Goal: Book appointment/travel/reservation

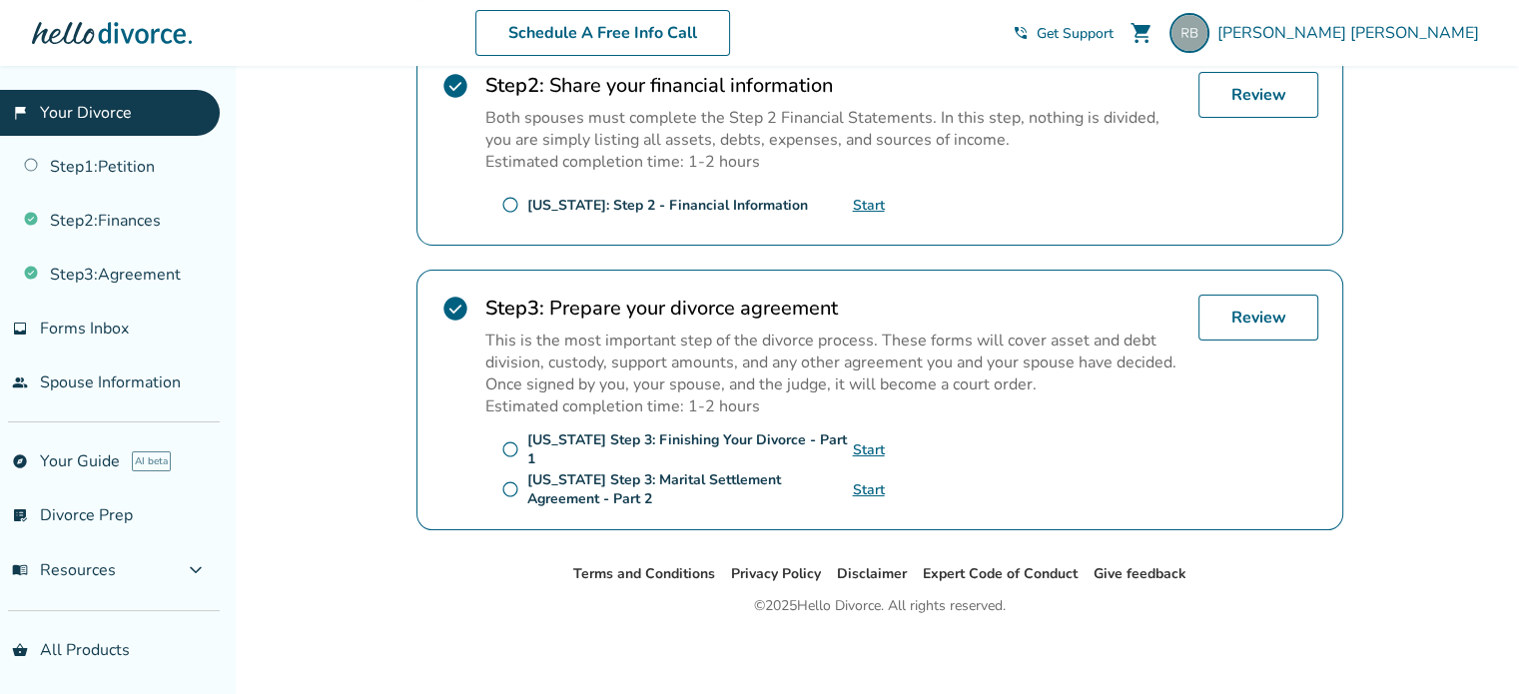
scroll to position [52, 0]
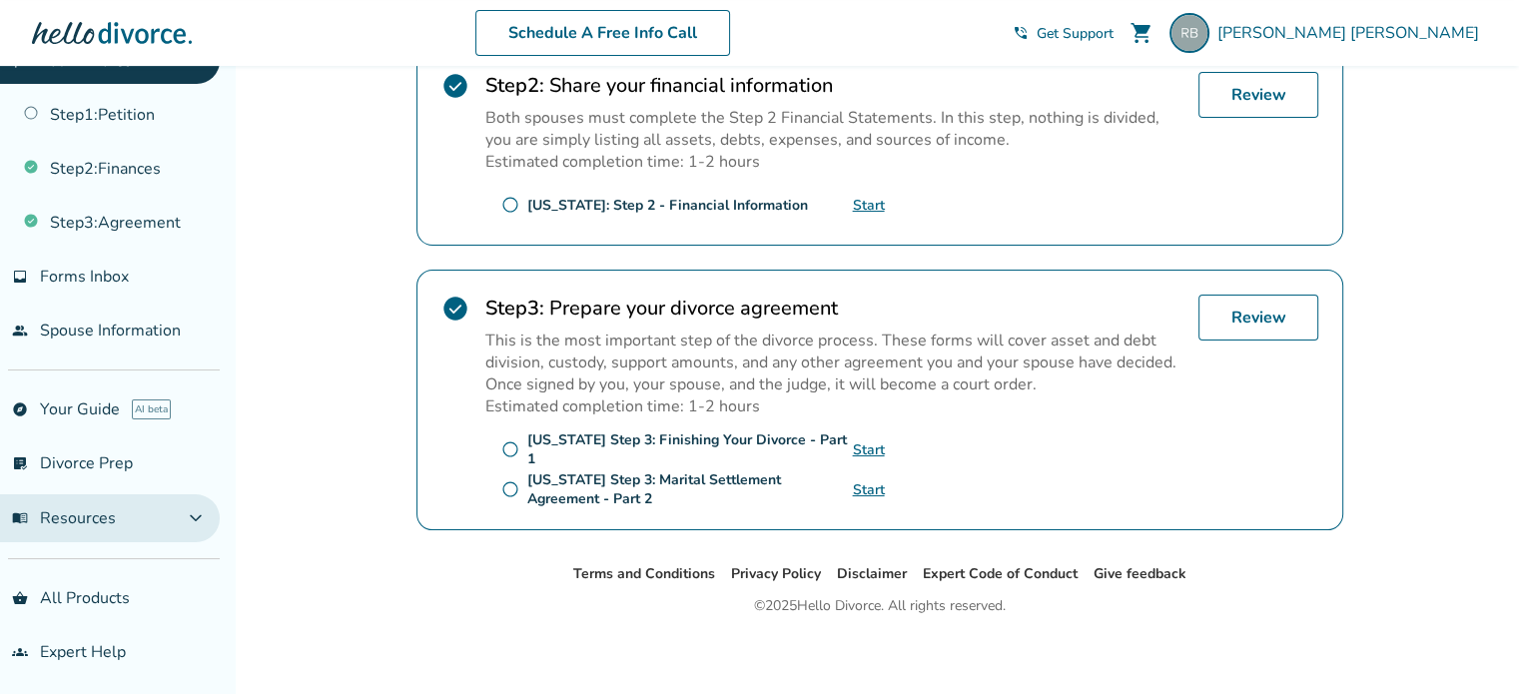
click at [198, 512] on span "expand_more" at bounding box center [196, 518] width 24 height 24
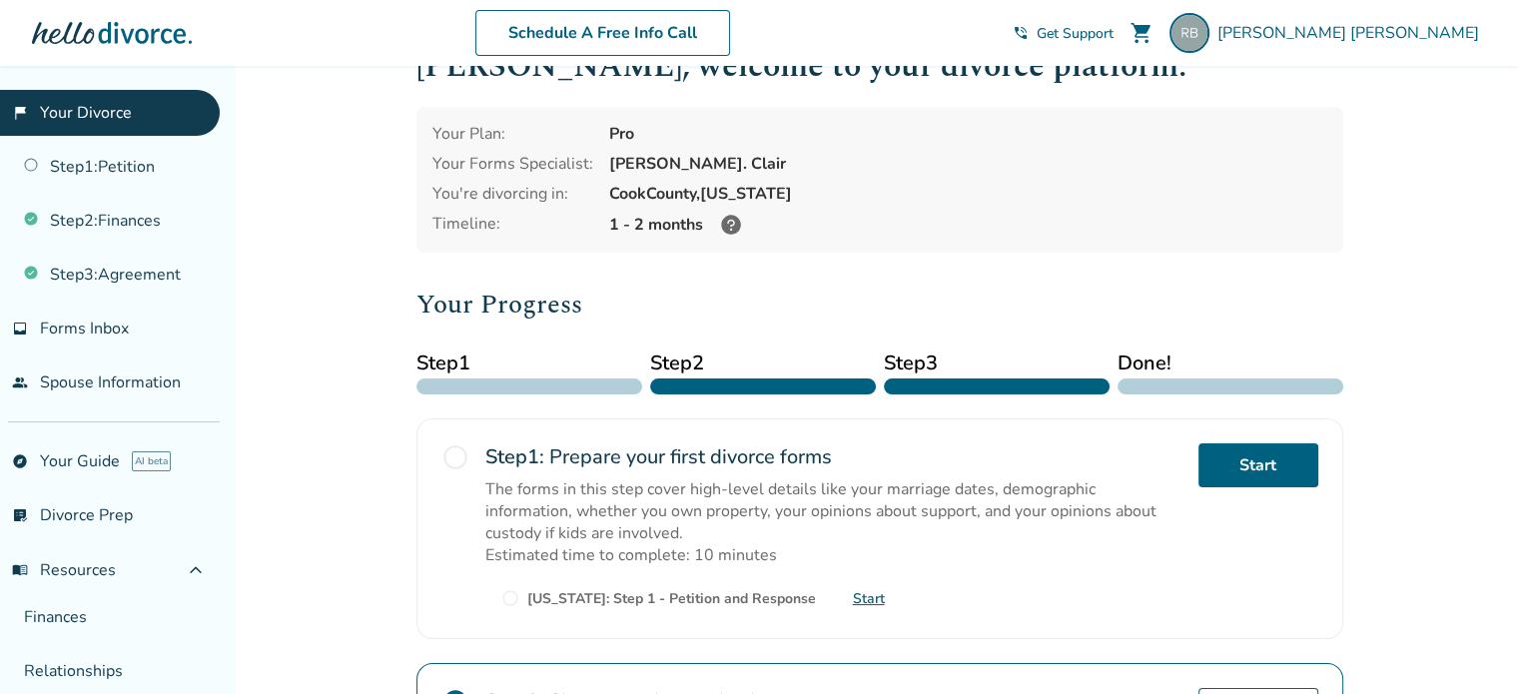
scroll to position [0, 0]
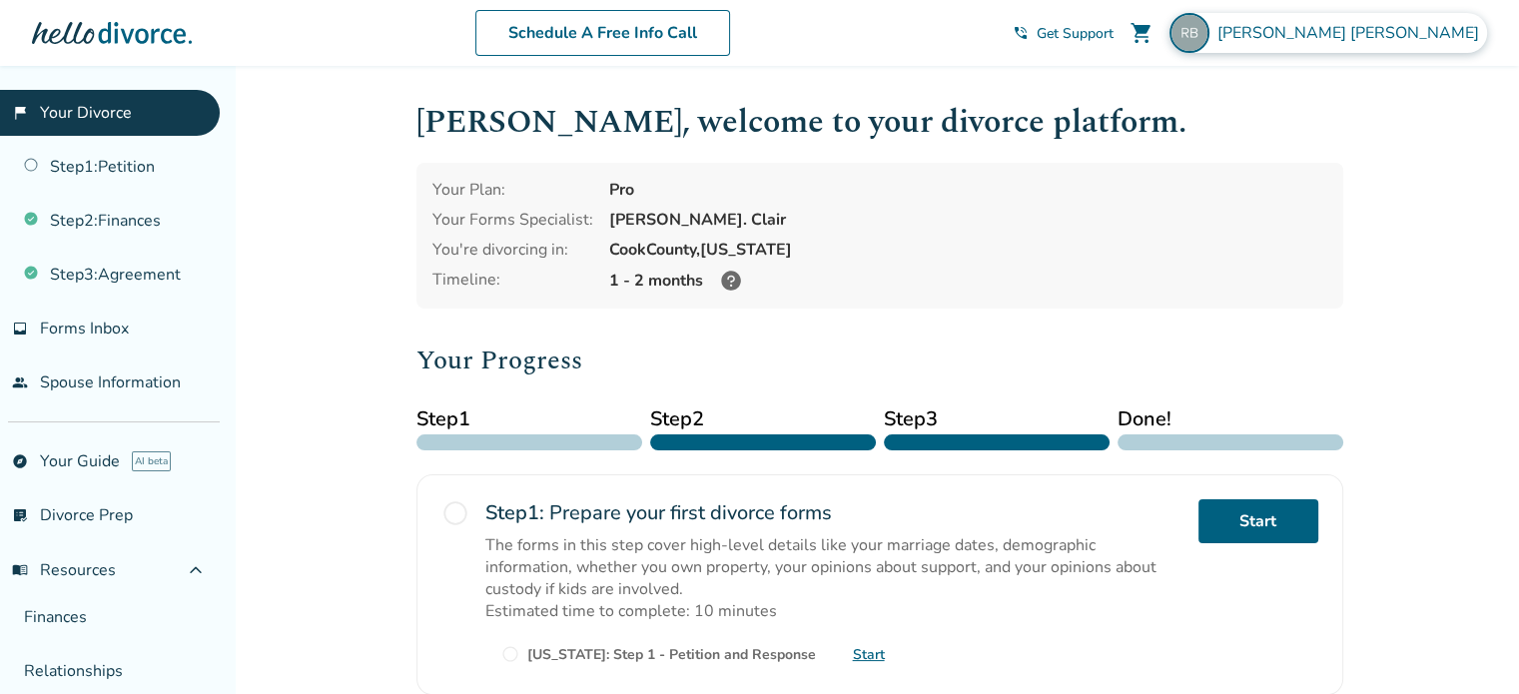
click at [1381, 30] on span "[PERSON_NAME]" at bounding box center [1353, 33] width 270 height 22
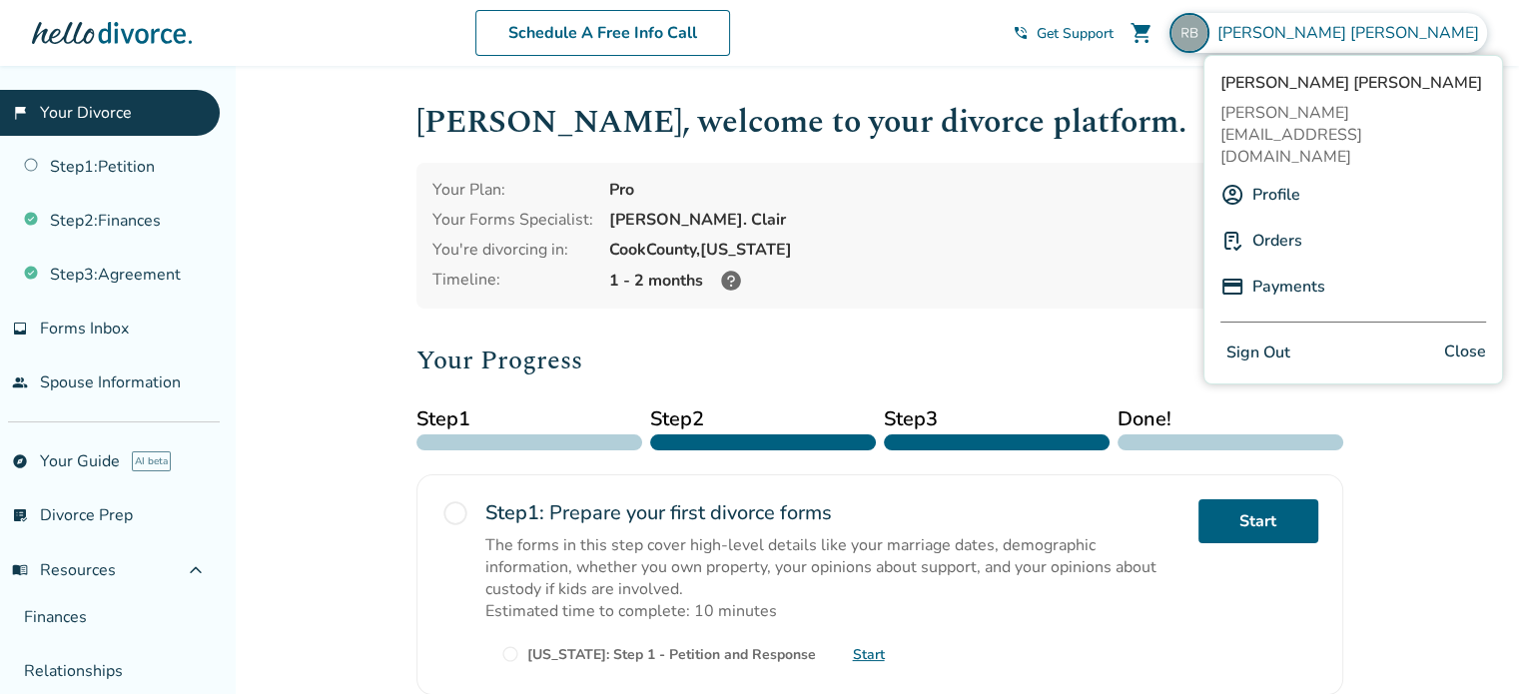
click at [1267, 222] on link "Orders" at bounding box center [1278, 241] width 50 height 38
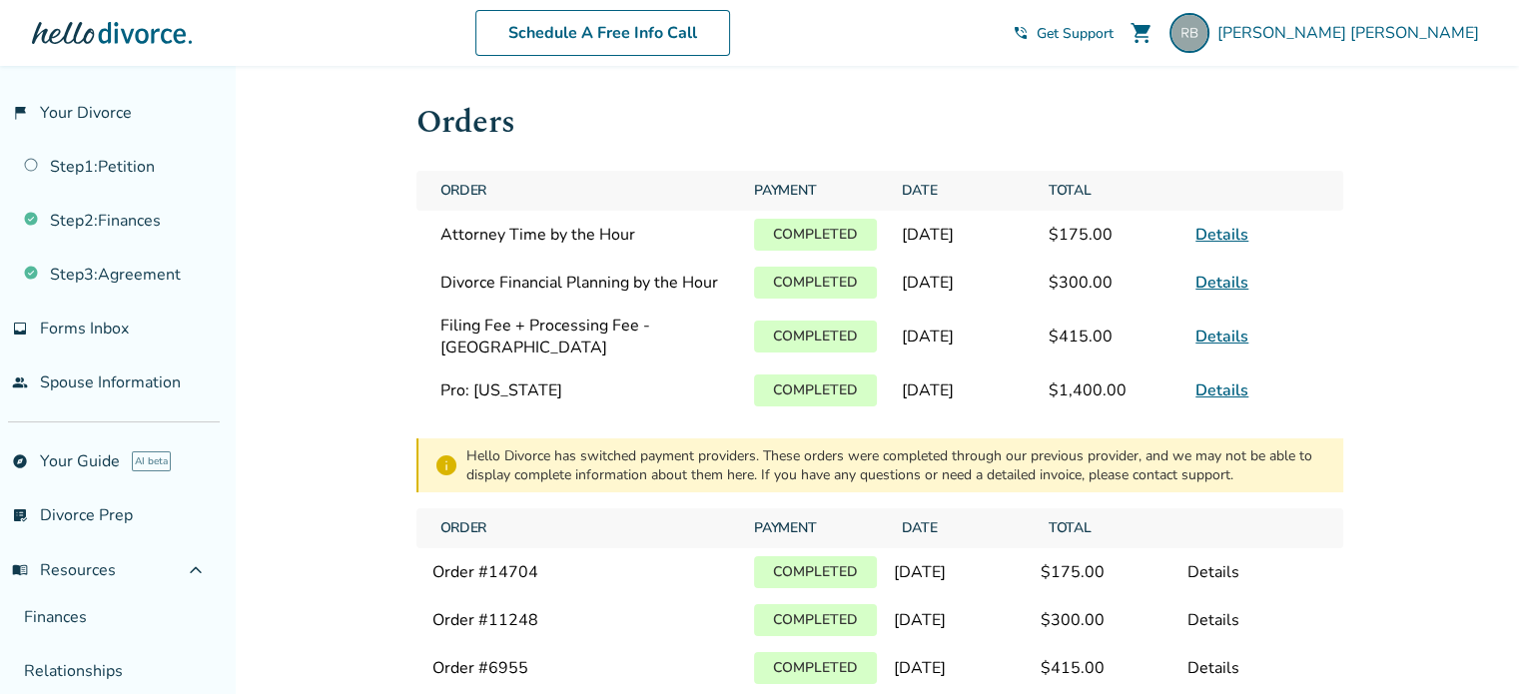
click at [1214, 244] on link "Details" at bounding box center [1222, 235] width 53 height 22
click at [1114, 33] on span "Get Support" at bounding box center [1075, 33] width 77 height 19
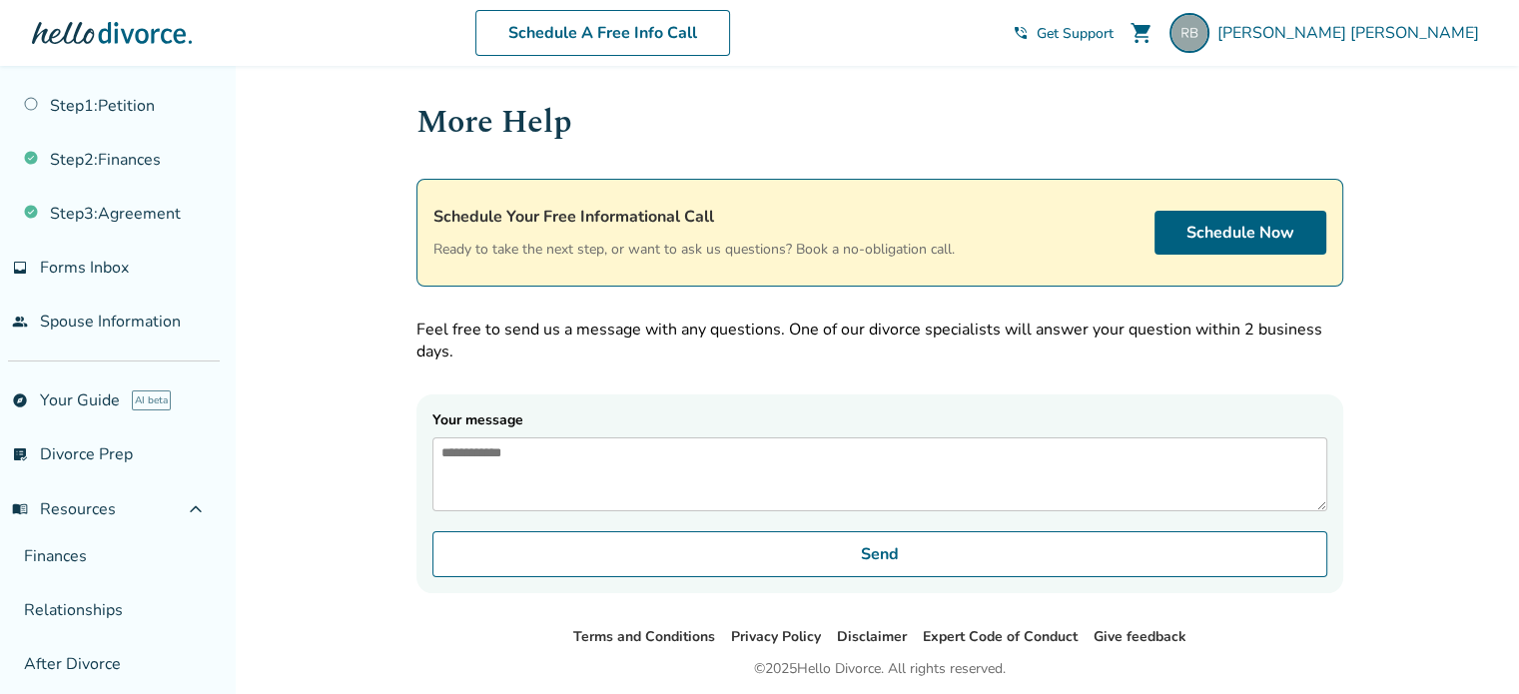
scroll to position [205, 0]
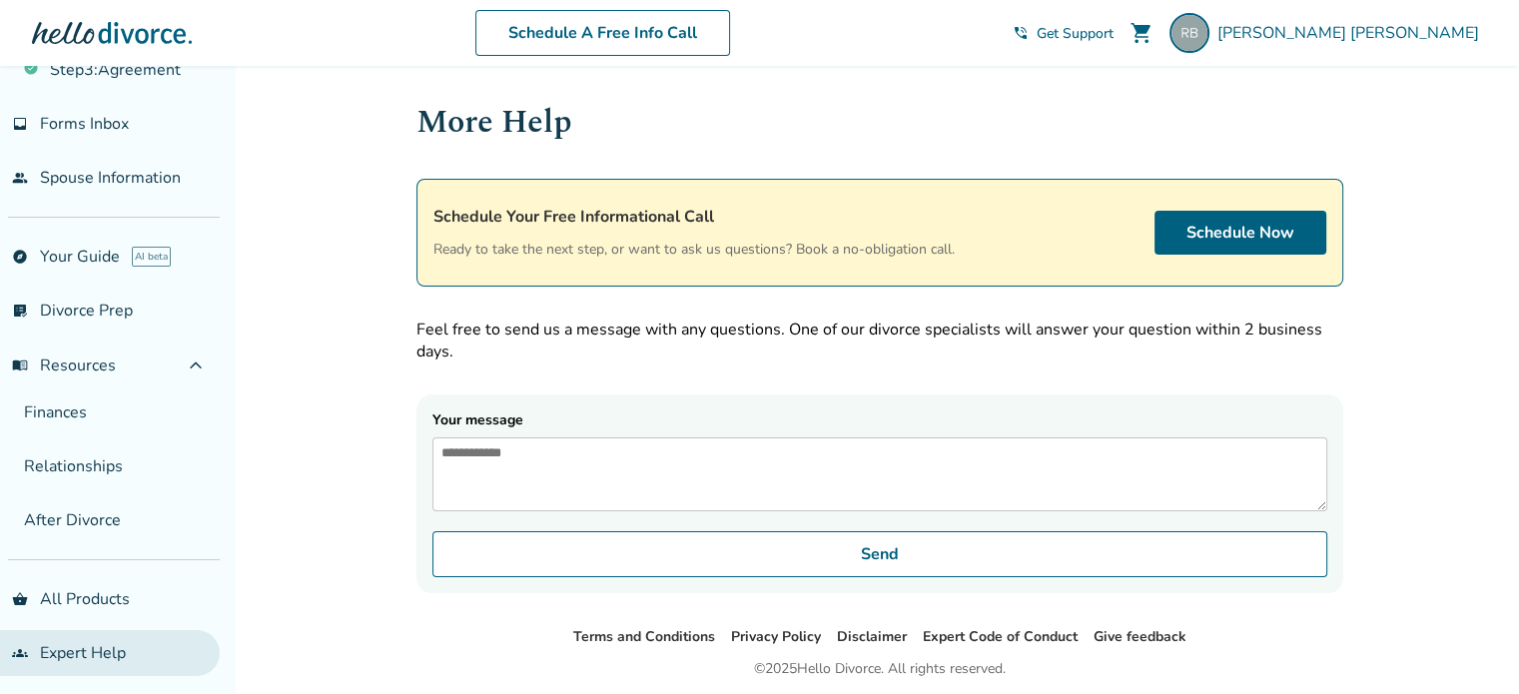
click at [93, 656] on link "groups Expert Help" at bounding box center [110, 653] width 220 height 46
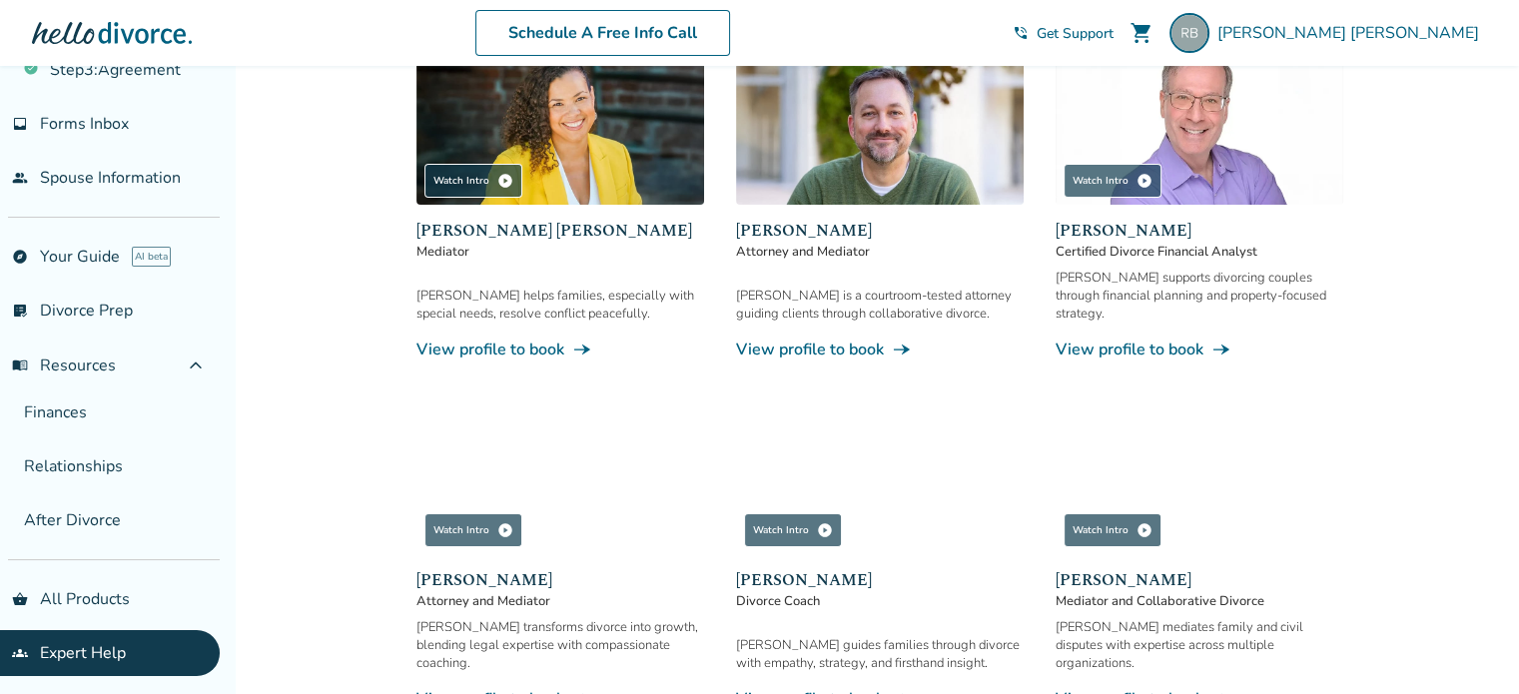
scroll to position [477, 0]
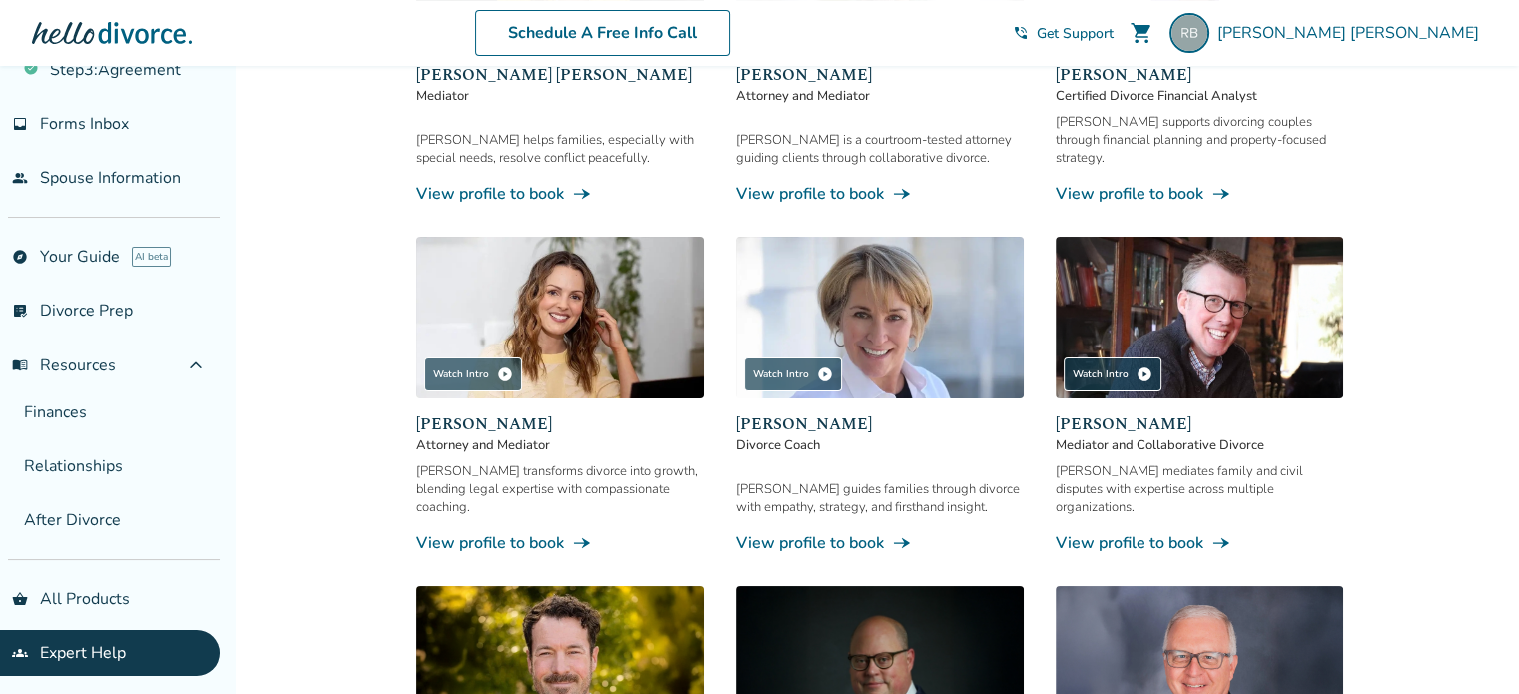
click at [518, 532] on link "View profile to book line_end_arrow_notch" at bounding box center [561, 543] width 288 height 22
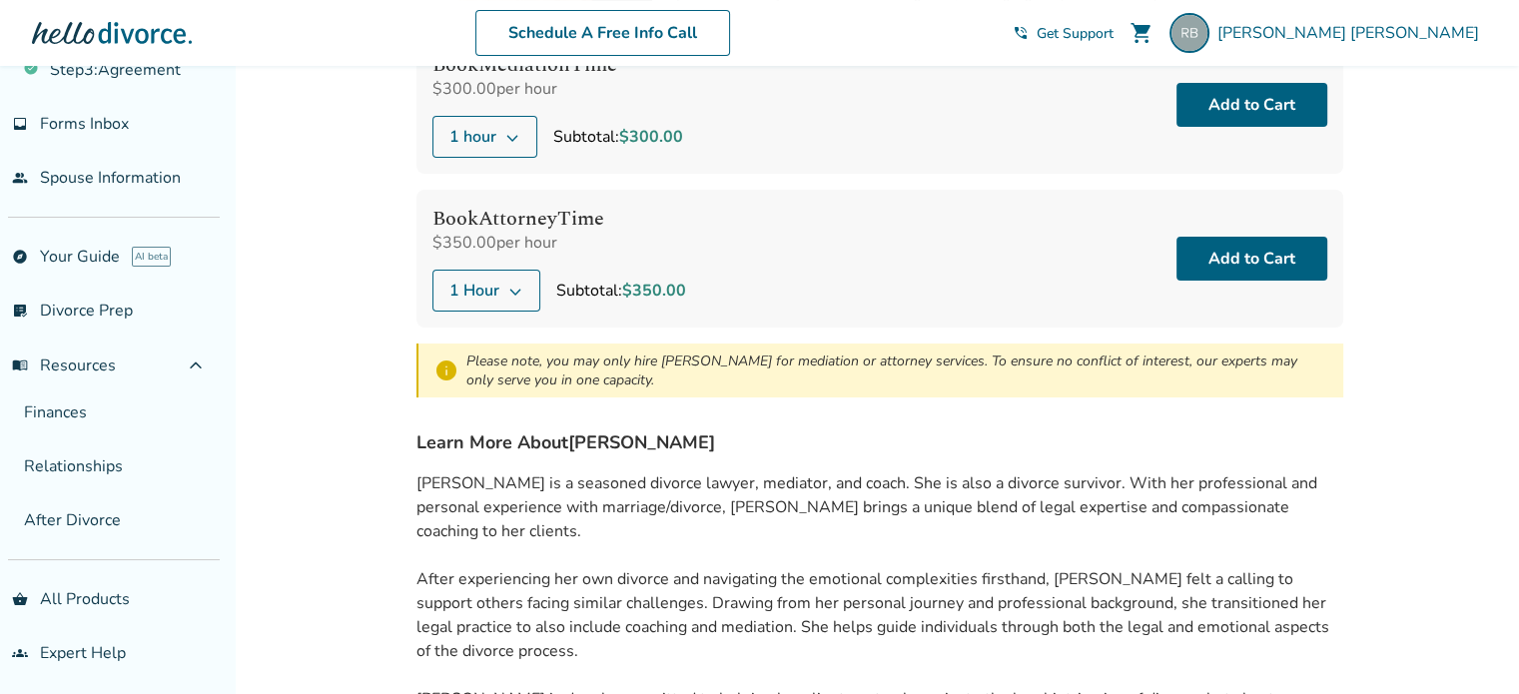
scroll to position [274, 0]
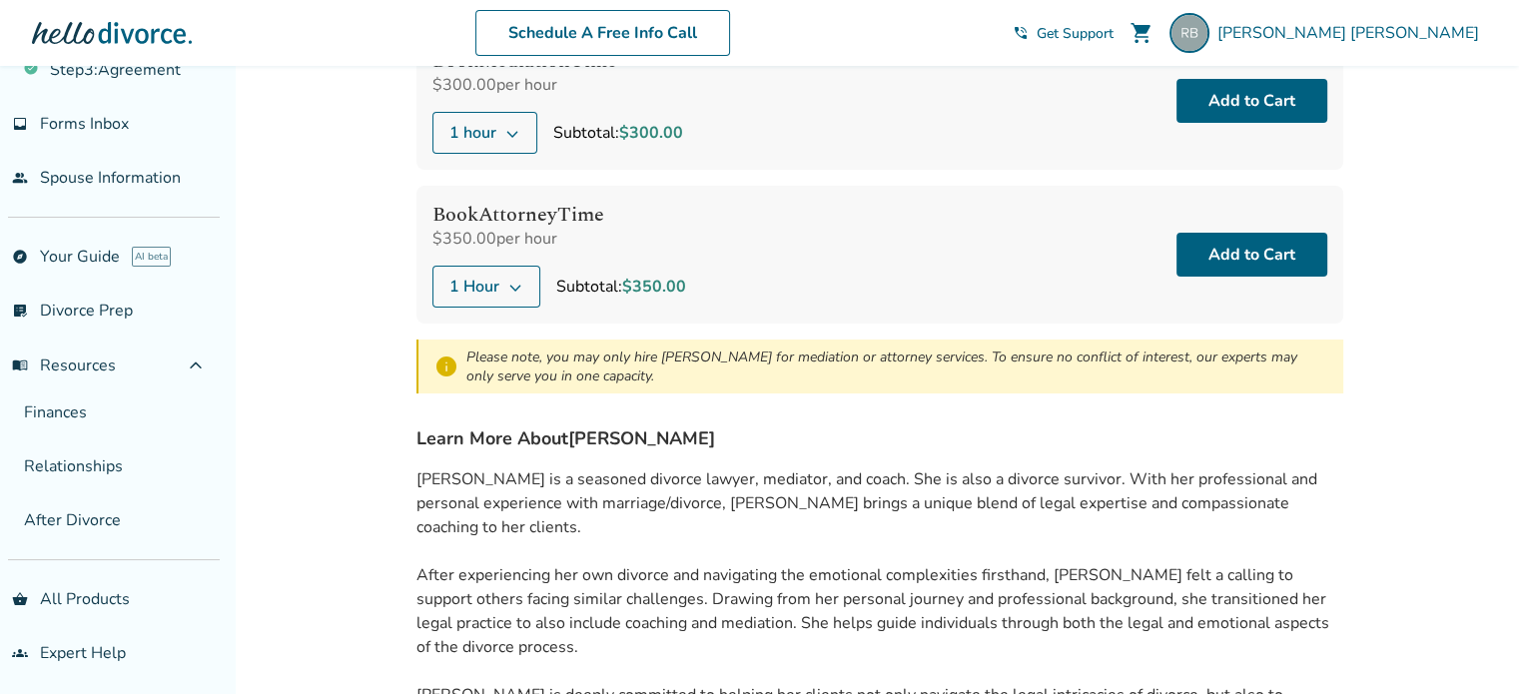
click at [513, 281] on icon at bounding box center [515, 287] width 16 height 16
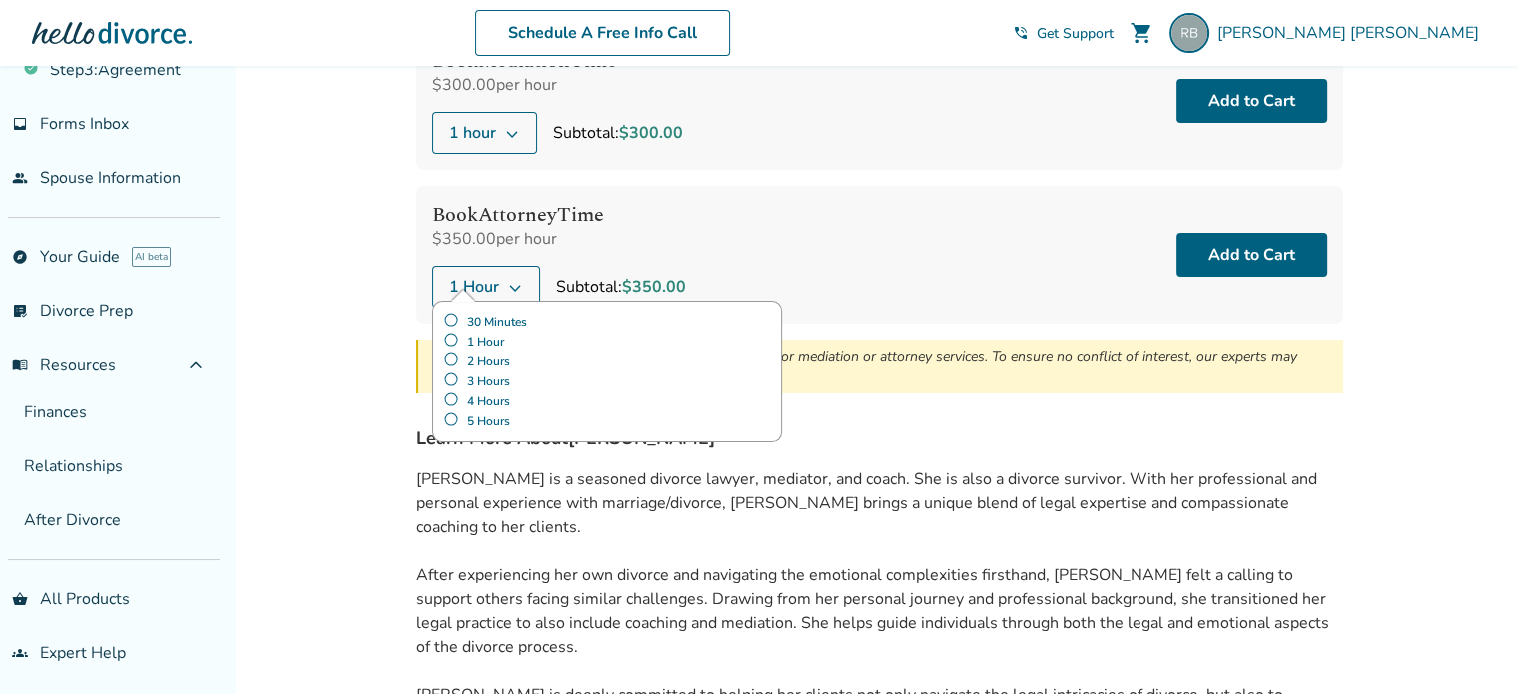
click at [455, 314] on label "30 Minutes" at bounding box center [607, 322] width 328 height 20
click at [846, 267] on div "Book Attorney Time $350.00 per hour 30 Minutes 30 Minutes 1 Hour 2 Hours 3 Hour…" at bounding box center [880, 255] width 927 height 138
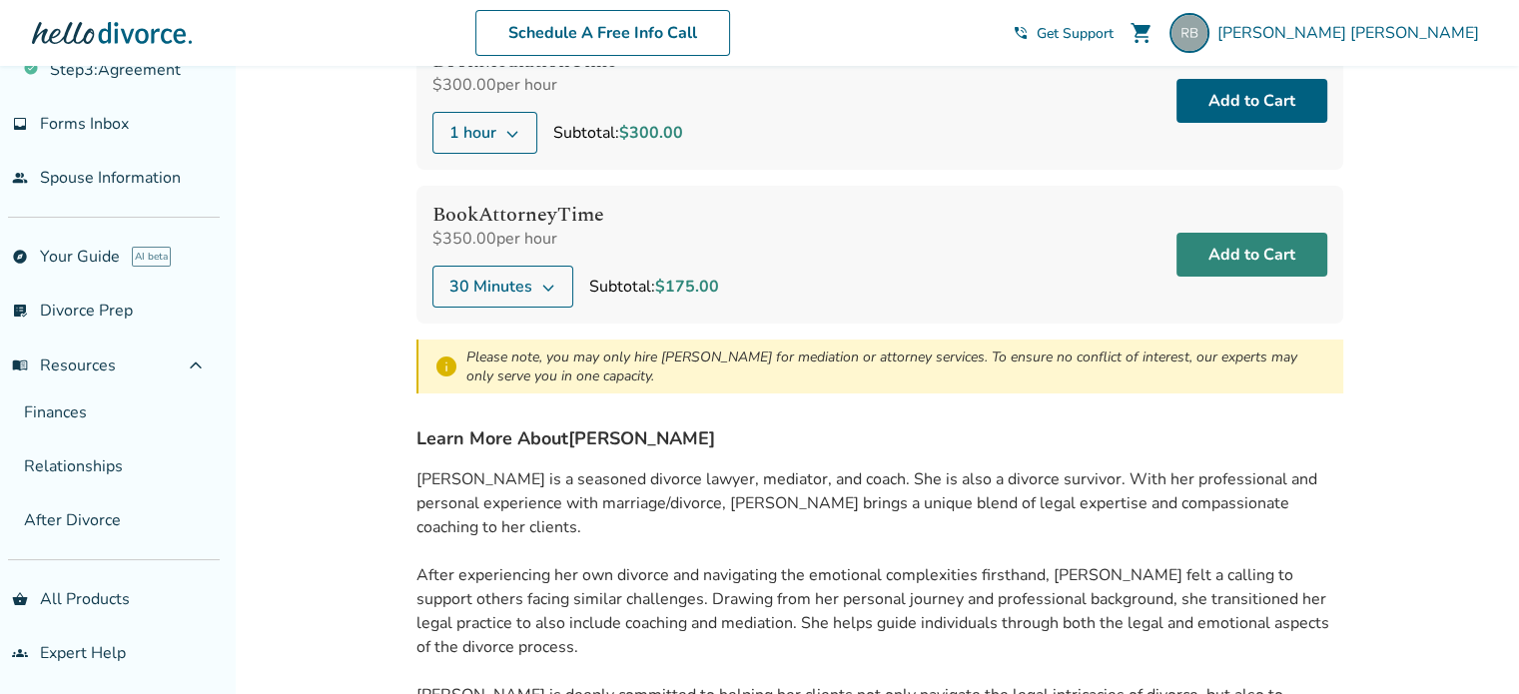
click at [1262, 241] on button "Add to Cart" at bounding box center [1252, 255] width 151 height 44
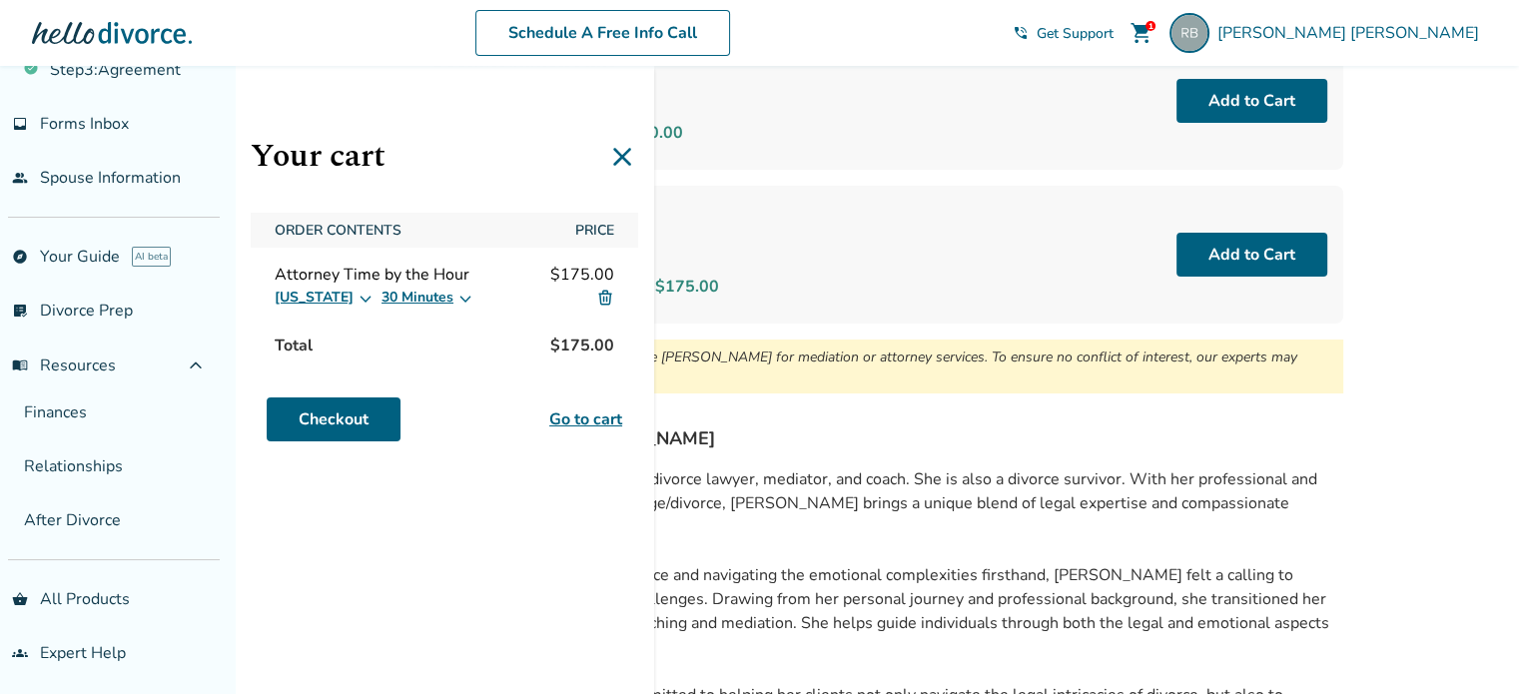
click at [625, 155] on icon at bounding box center [622, 157] width 32 height 32
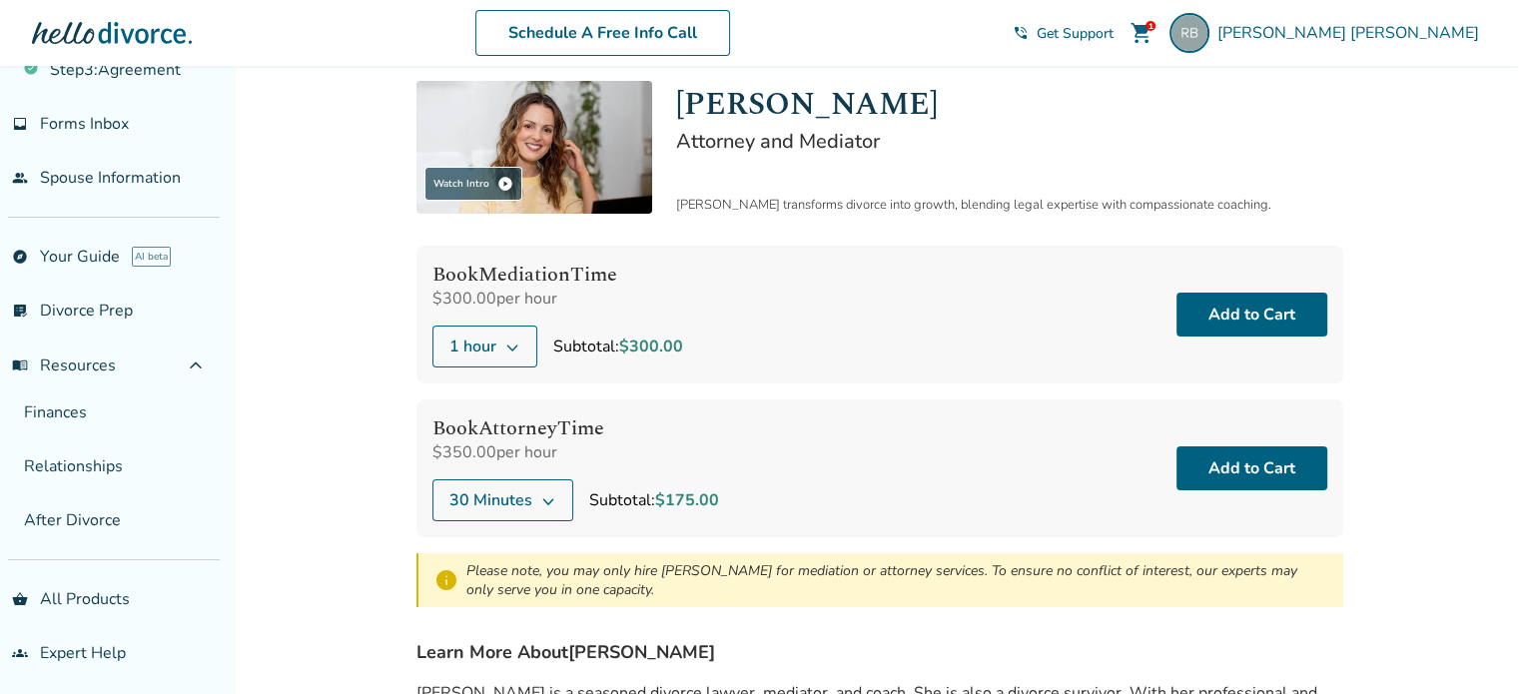
scroll to position [0, 0]
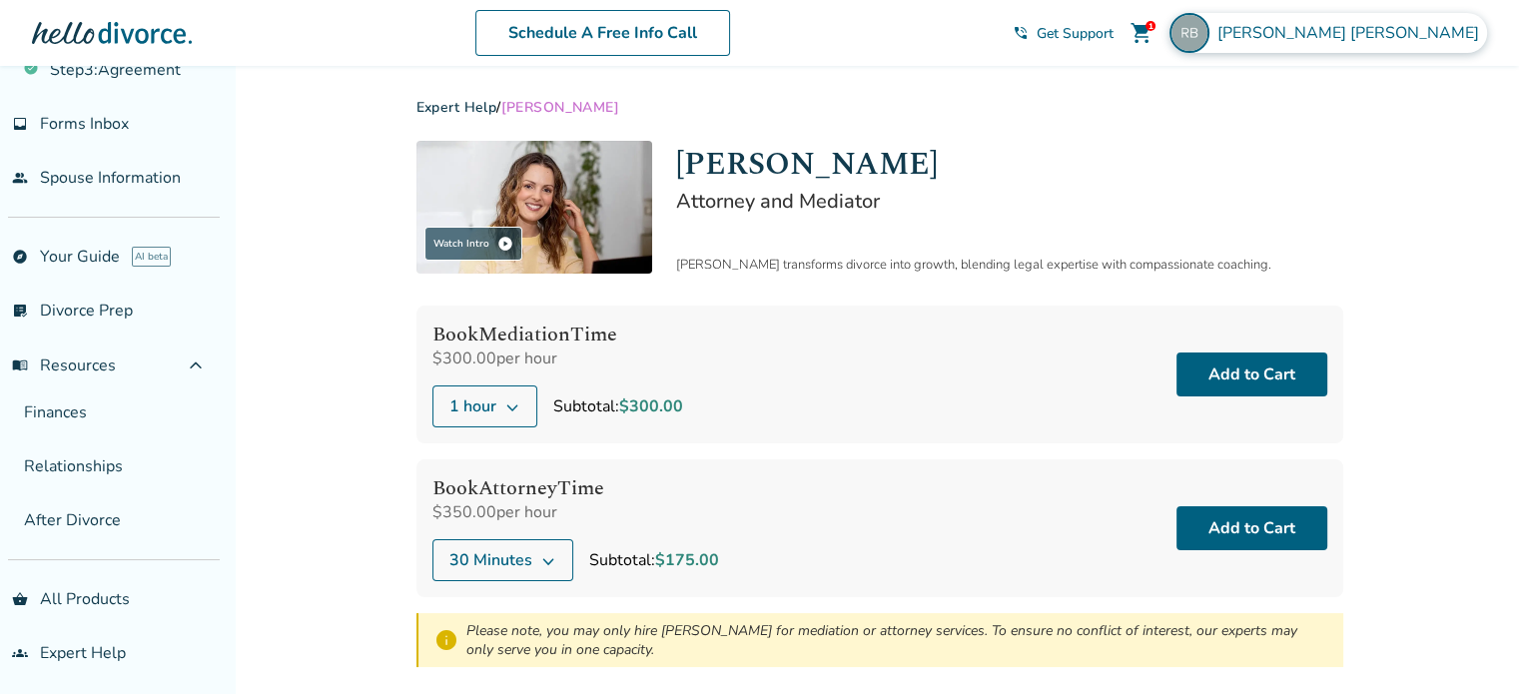
click at [1440, 29] on span "[PERSON_NAME]" at bounding box center [1353, 33] width 270 height 22
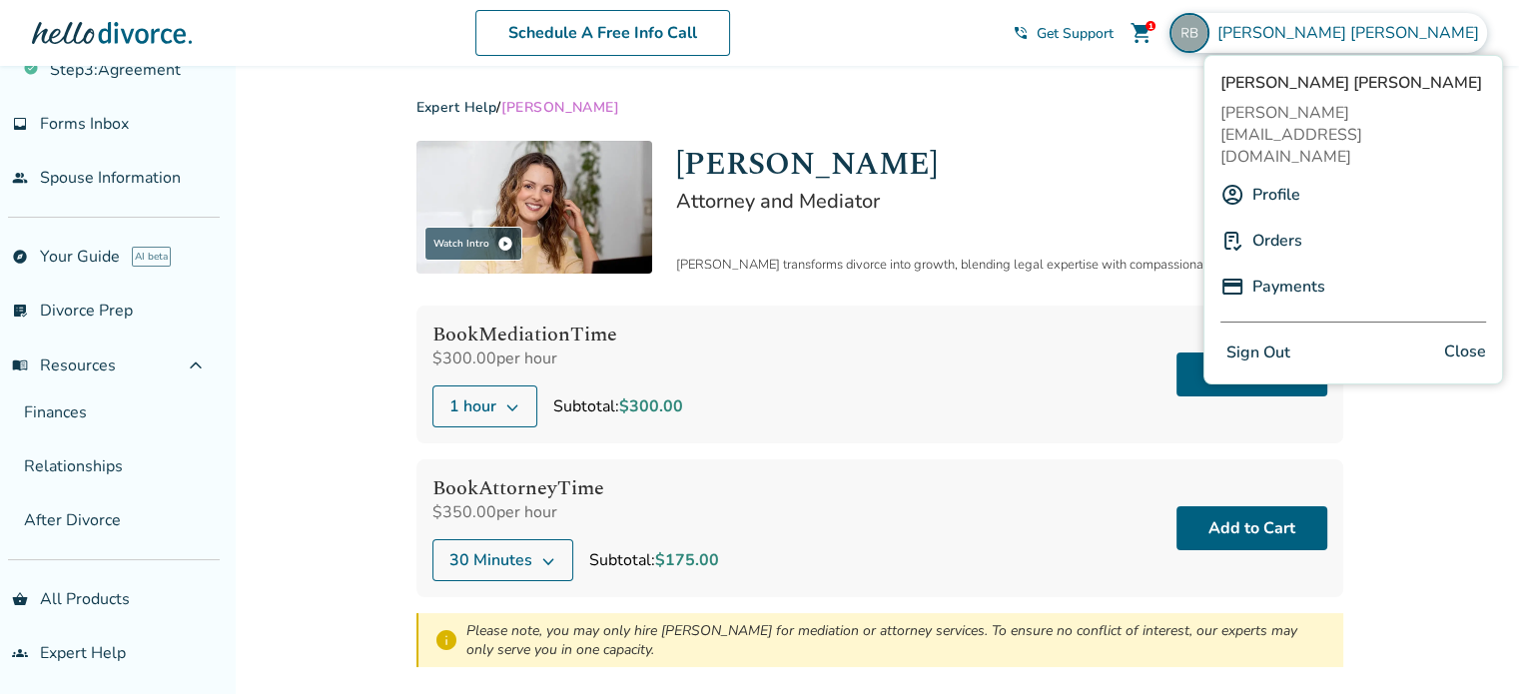
click at [1073, 148] on h1 "[PERSON_NAME]" at bounding box center [1009, 164] width 667 height 47
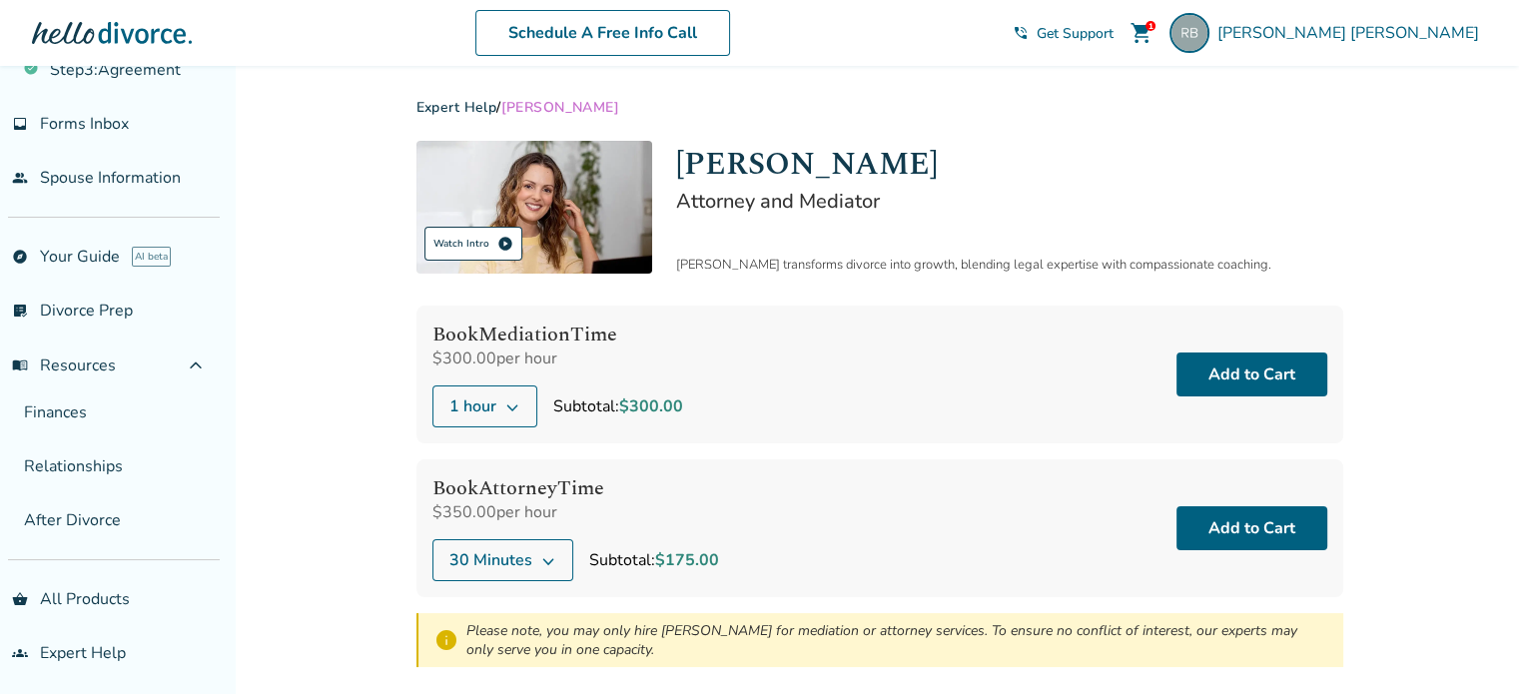
click at [500, 243] on span "play_circle" at bounding box center [505, 244] width 16 height 16
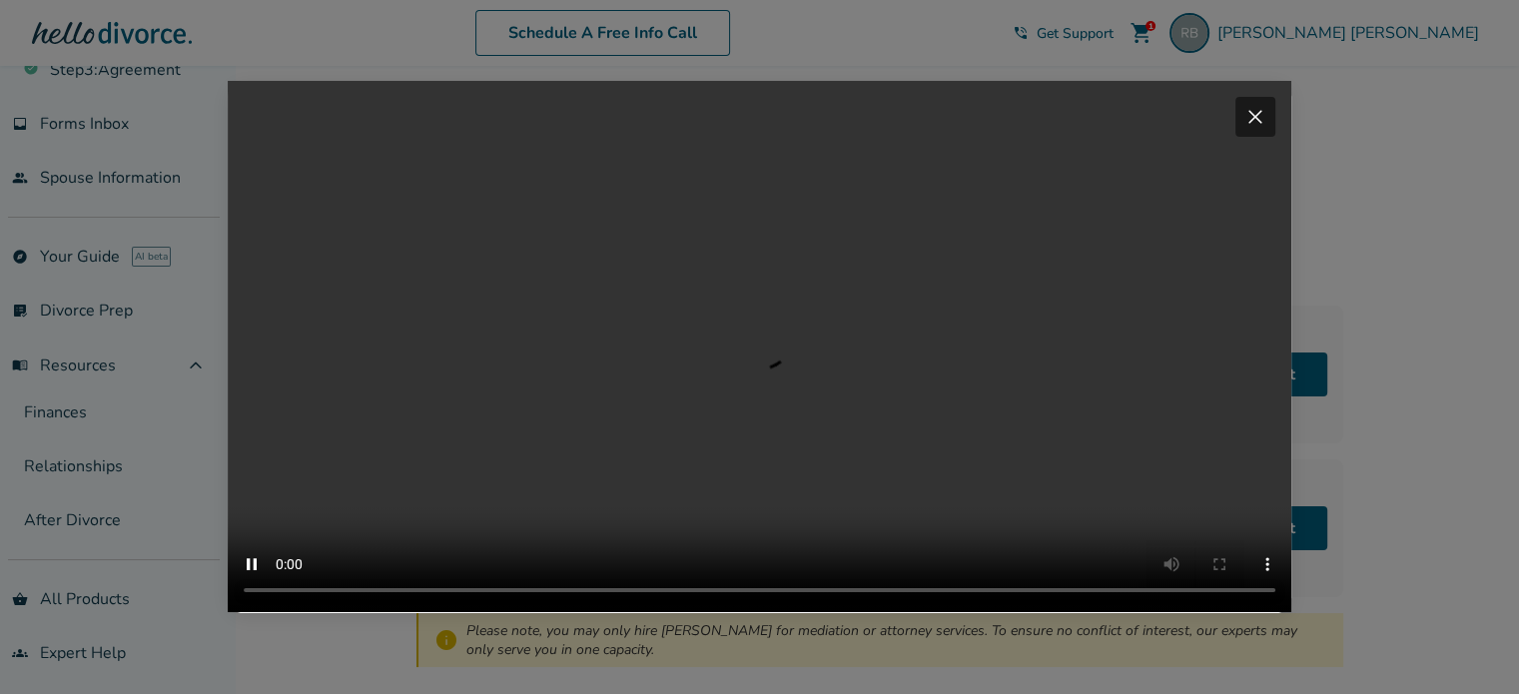
click at [1262, 105] on span "close" at bounding box center [1256, 117] width 24 height 24
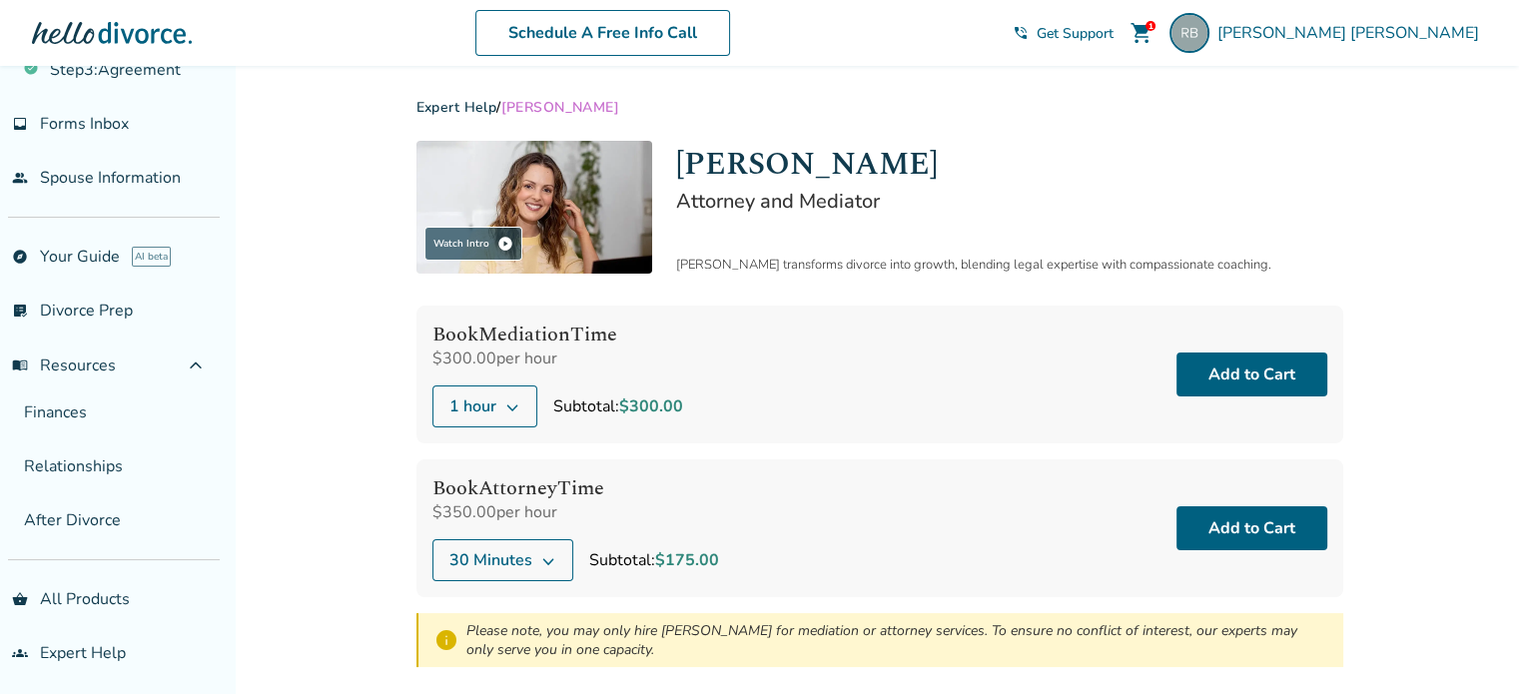
scroll to position [316, 0]
